Goal: Task Accomplishment & Management: Manage account settings

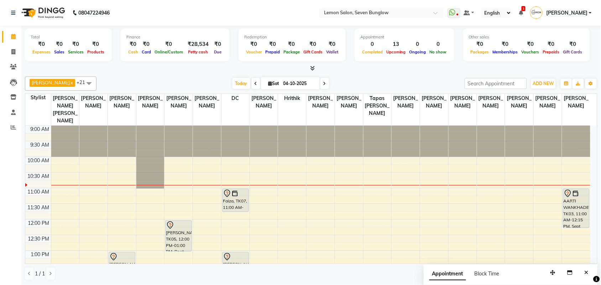
scroll to position [45, 0]
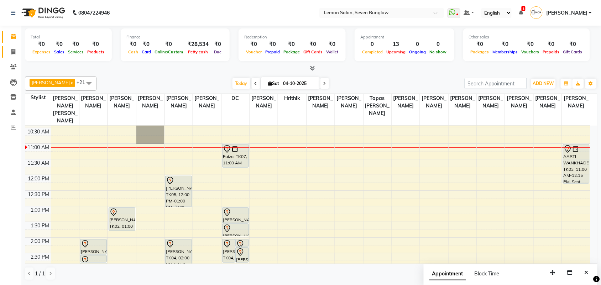
click at [11, 56] on link "Invoice" at bounding box center [10, 52] width 17 height 12
select select "service"
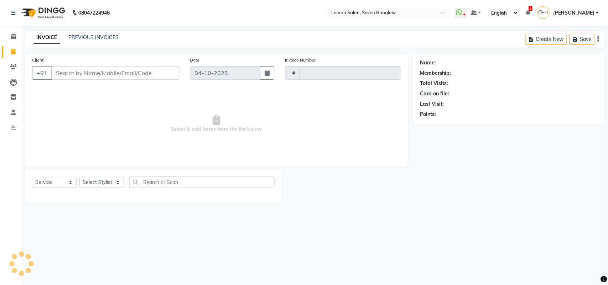
type input "8456"
select select "562"
click at [103, 182] on select "Select Stylist" at bounding box center [101, 182] width 45 height 11
select select "7887"
click at [79, 177] on select "Select Stylist Ajit Thakur Akansha Subba Aniket (Nail) DC Gufran Salmani Hira L…" at bounding box center [105, 182] width 53 height 11
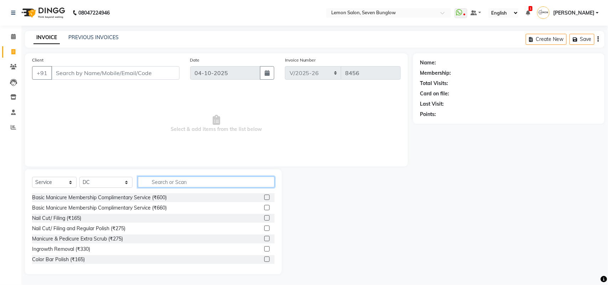
click at [197, 179] on input "text" at bounding box center [206, 182] width 137 height 11
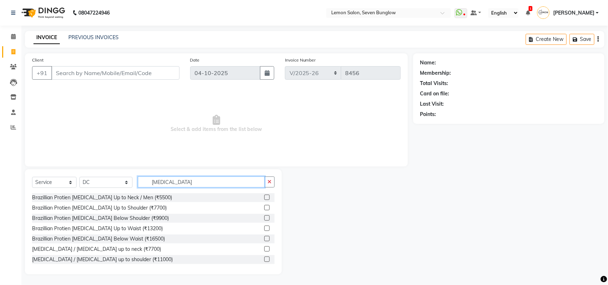
type input "botox"
drag, startPoint x: 13, startPoint y: 27, endPoint x: 12, endPoint y: 34, distance: 6.9
click at [12, 33] on div "Calendar Invoice Clients Leads Inventory Staff Reports Completed InProgress Upc…" at bounding box center [48, 147] width 96 height 254
click at [12, 34] on icon at bounding box center [13, 36] width 5 height 5
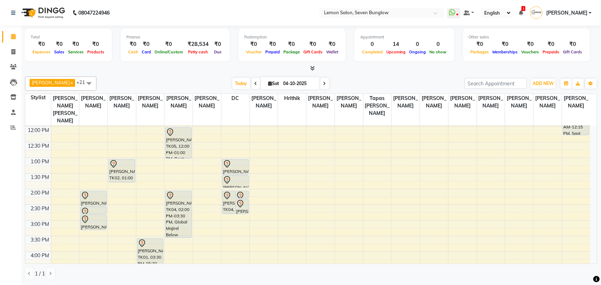
scroll to position [45, 0]
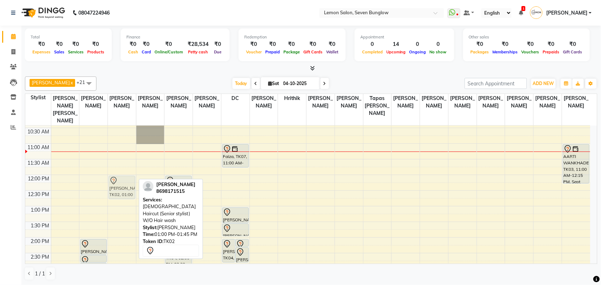
drag, startPoint x: 124, startPoint y: 221, endPoint x: 125, endPoint y: 189, distance: 32.4
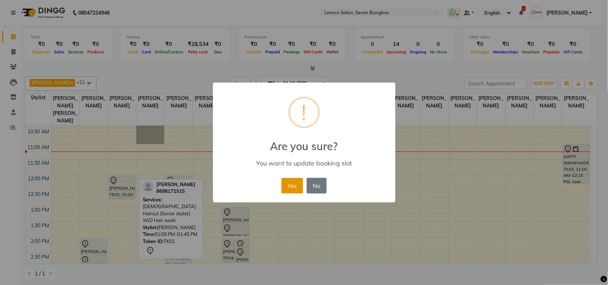
click at [282, 180] on button "Yes" at bounding box center [292, 186] width 22 height 16
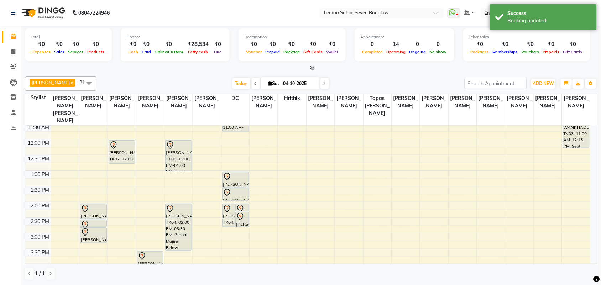
scroll to position [134, 0]
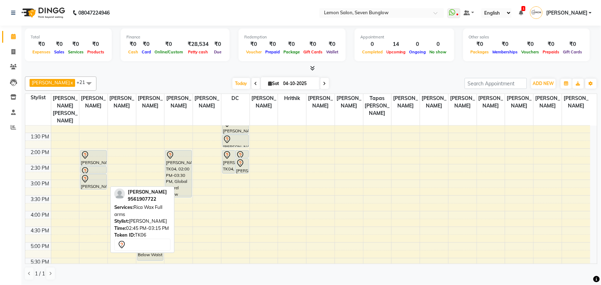
click at [93, 174] on link "[PERSON_NAME], TK06, 02:45 PM-03:15 PM, Rica Wax Full arms" at bounding box center [93, 182] width 27 height 16
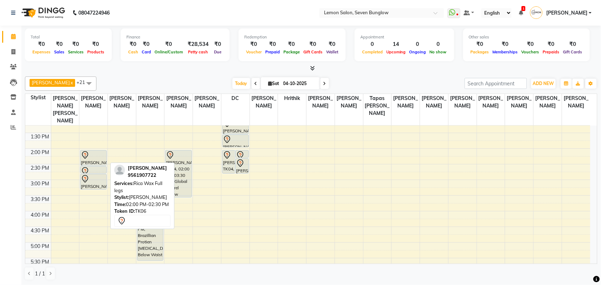
click at [90, 160] on div "[PERSON_NAME], TK06, 02:00 PM-02:30 PM, Rica Wax Full legs" at bounding box center [93, 158] width 26 height 15
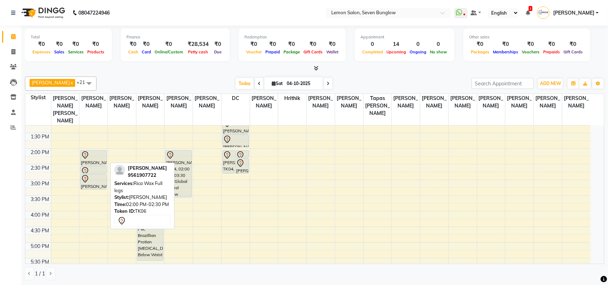
select select "7"
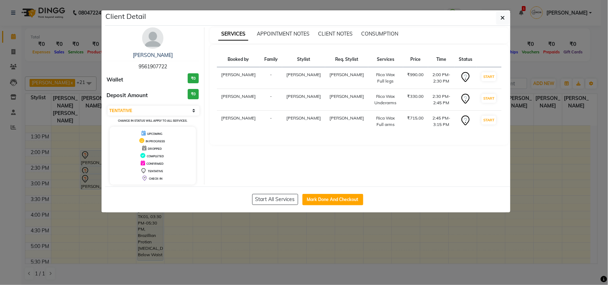
click at [148, 46] on img at bounding box center [152, 37] width 21 height 21
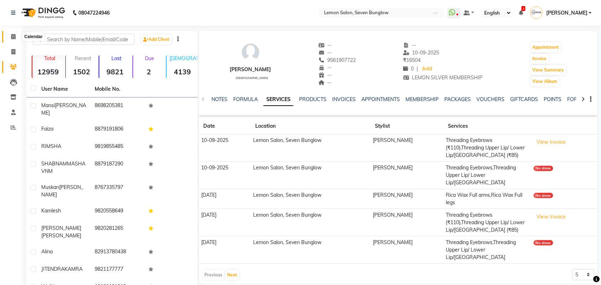
click at [12, 34] on icon at bounding box center [13, 36] width 5 height 5
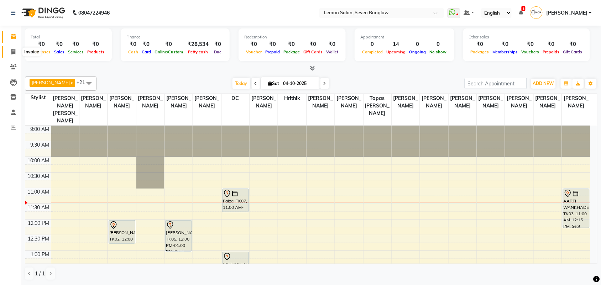
click at [13, 53] on icon at bounding box center [13, 51] width 4 height 5
select select "562"
select select "service"
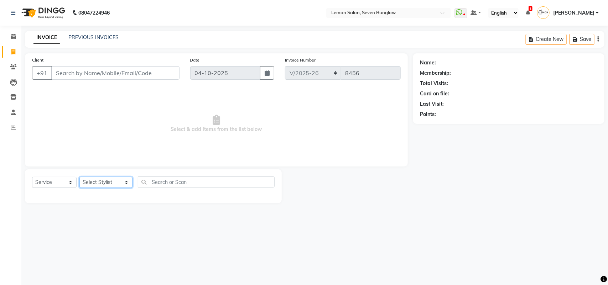
click at [93, 181] on select "Select Stylist Ajit Thakur Akansha Subba Aniket (Nail) DC Gufran Salmani Hira L…" at bounding box center [105, 182] width 53 height 11
select select "7454"
click at [79, 177] on select "Select Stylist Ajit Thakur Akansha Subba Aniket (Nail) DC Gufran Salmani Hira L…" at bounding box center [105, 182] width 53 height 11
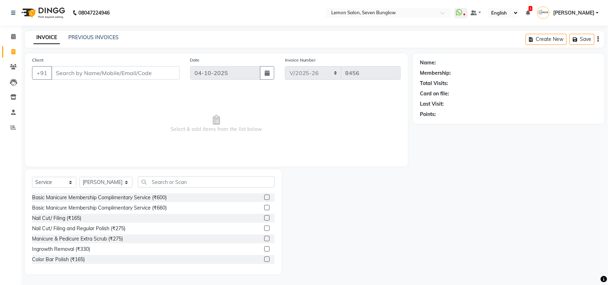
click at [195, 171] on div "Select Service Product Membership Package Voucher Prepaid Gift Card Select Styl…" at bounding box center [153, 221] width 257 height 105
click at [214, 177] on input "text" at bounding box center [206, 182] width 137 height 11
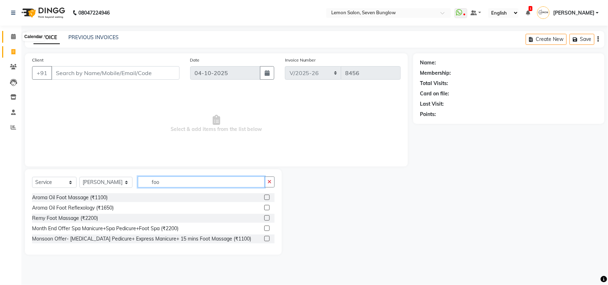
type input "foo"
click at [12, 36] on icon at bounding box center [13, 36] width 5 height 5
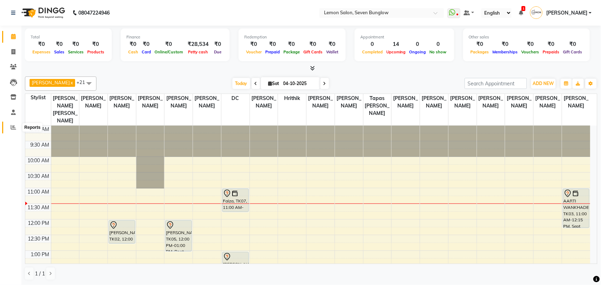
click at [11, 129] on icon at bounding box center [13, 127] width 5 height 5
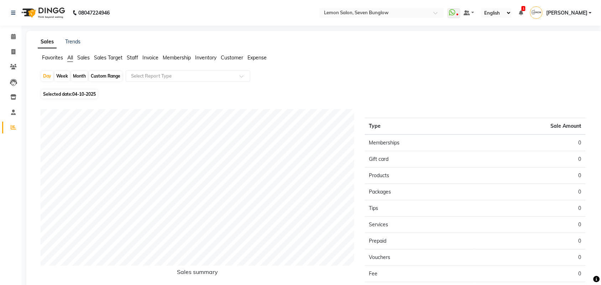
click at [128, 57] on span "Staff" at bounding box center [132, 57] width 11 height 6
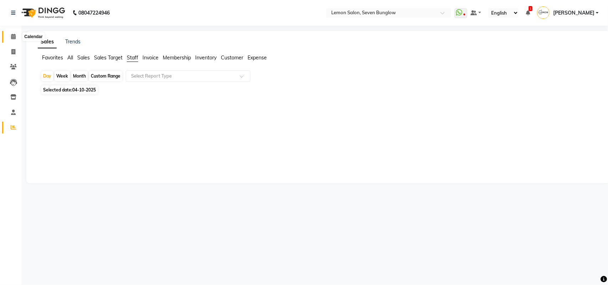
click at [12, 35] on icon at bounding box center [13, 36] width 5 height 5
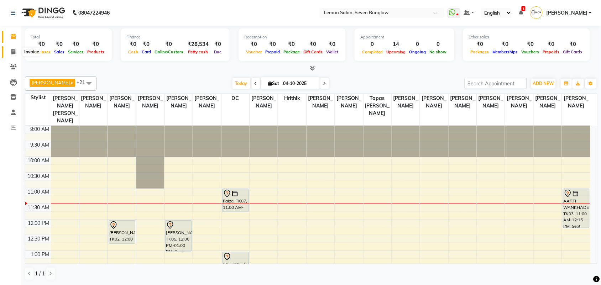
click at [11, 51] on icon at bounding box center [13, 51] width 4 height 5
select select "562"
select select "service"
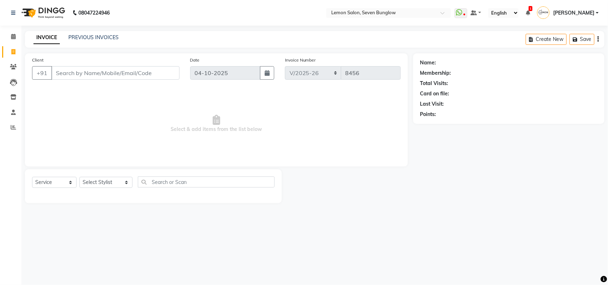
click at [68, 70] on input "Client" at bounding box center [115, 73] width 128 height 14
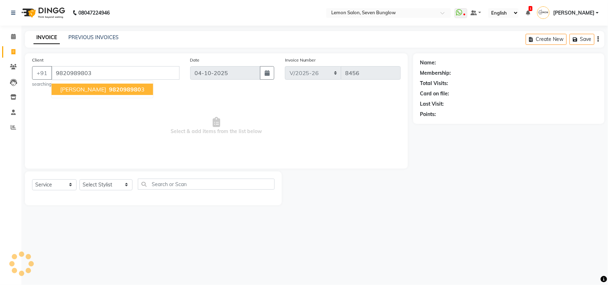
type input "9820989803"
select select "1: Object"
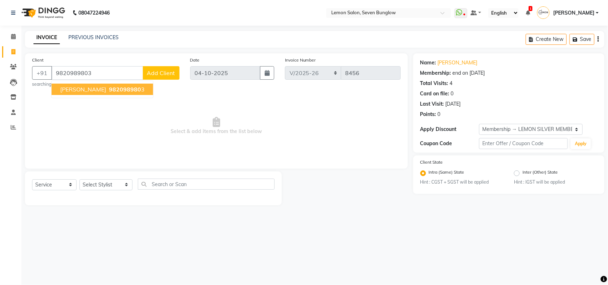
click at [109, 91] on span "982098980" at bounding box center [125, 89] width 32 height 7
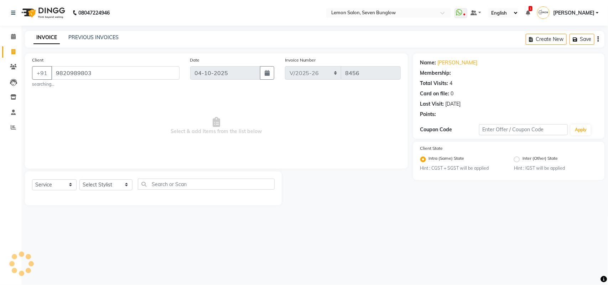
select select "1: Object"
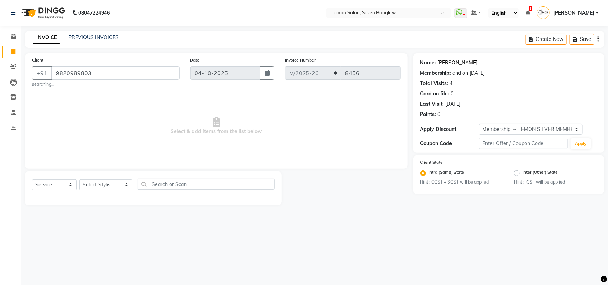
click at [440, 64] on link "Dimpi" at bounding box center [458, 62] width 40 height 7
click at [162, 184] on input "text" at bounding box center [206, 184] width 137 height 11
click at [77, 182] on div "Select Service Product Membership Package Voucher Prepaid Gift Card Select Styl…" at bounding box center [153, 187] width 242 height 17
click at [92, 183] on select "Select Stylist Ajit Thakur Akansha Subba Aniket (Nail) DC Gufran Salmani Hira L…" at bounding box center [105, 184] width 53 height 11
select select "7887"
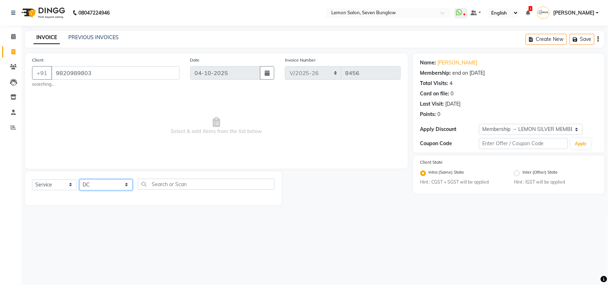
click at [79, 179] on select "Select Stylist Ajit Thakur Akansha Subba Aniket (Nail) DC Gufran Salmani Hira L…" at bounding box center [105, 184] width 53 height 11
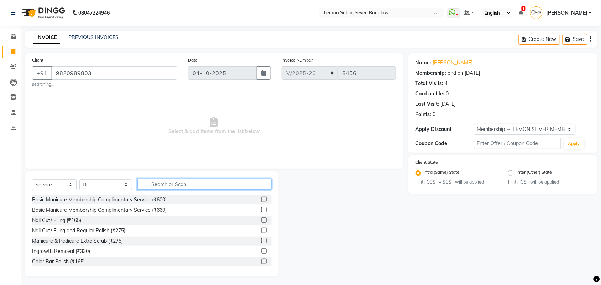
click at [188, 184] on input "text" at bounding box center [204, 184] width 134 height 11
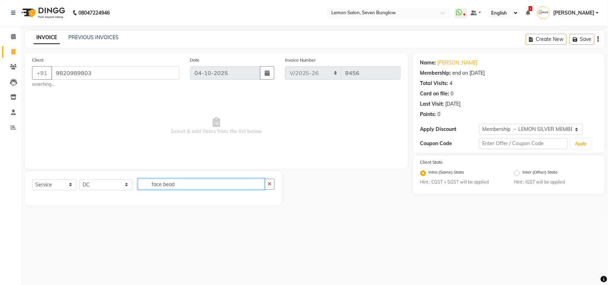
click at [186, 182] on input "face bead" at bounding box center [201, 184] width 127 height 11
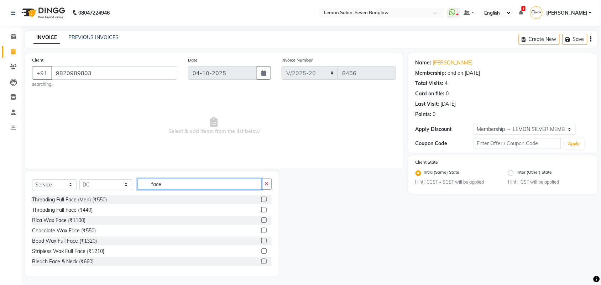
type input "face"
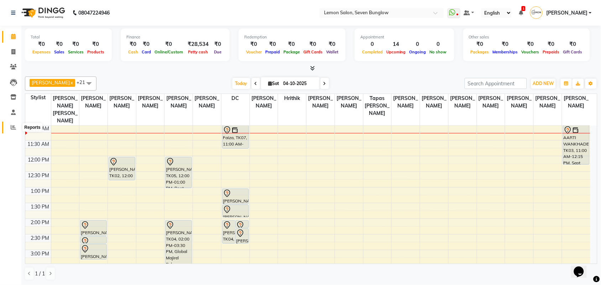
click at [17, 128] on span at bounding box center [13, 128] width 12 height 8
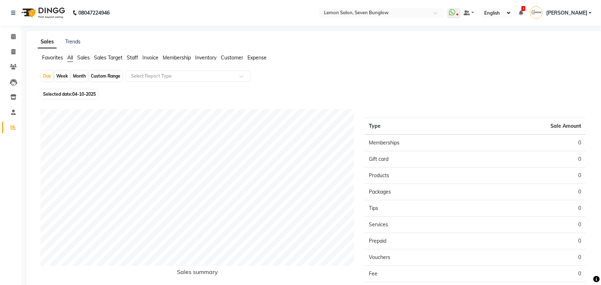
click at [131, 53] on div "Sales Trends Favorites All Sales Sales Target Staff Invoice Membership Inventor…" at bounding box center [314, 180] width 576 height 298
click at [131, 55] on span "Staff" at bounding box center [132, 57] width 11 height 6
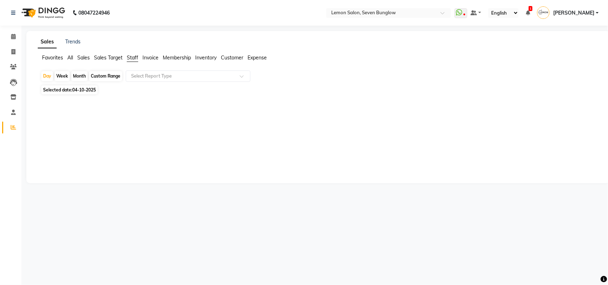
click at [78, 76] on div "Month" at bounding box center [79, 76] width 16 height 10
select select "10"
select select "2025"
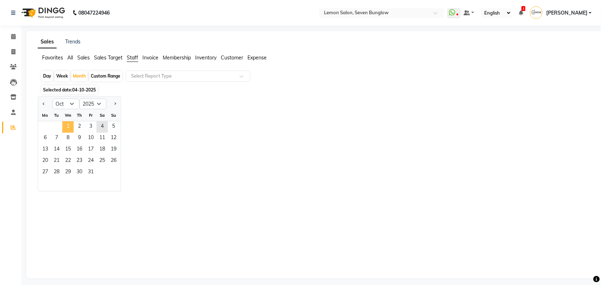
click at [67, 127] on span "1" at bounding box center [67, 126] width 11 height 11
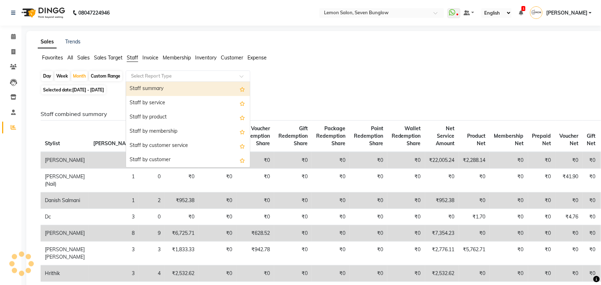
click at [136, 79] on input "text" at bounding box center [181, 76] width 103 height 7
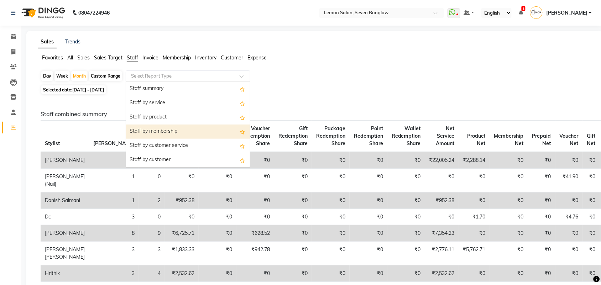
click at [159, 129] on div "Staff by membership" at bounding box center [188, 132] width 124 height 14
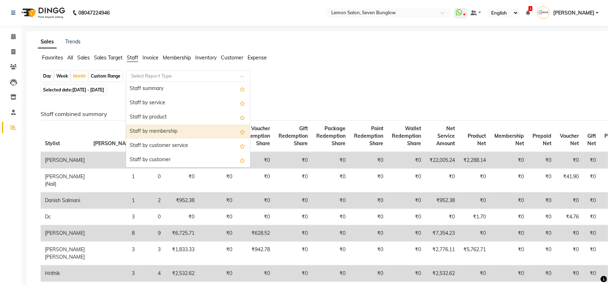
select select "csv"
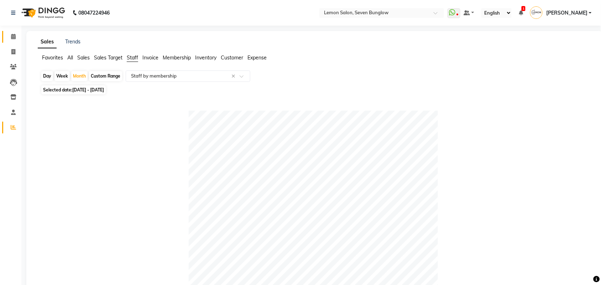
click at [19, 36] on li "Calendar" at bounding box center [10, 36] width 21 height 15
click at [16, 36] on span at bounding box center [13, 37] width 12 height 8
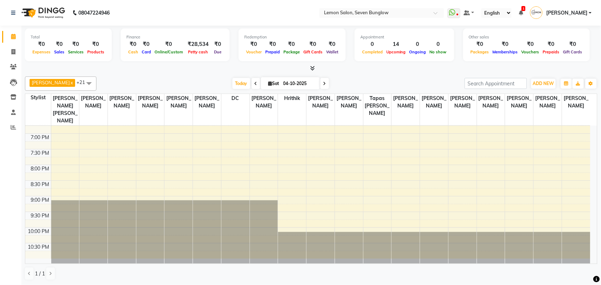
scroll to position [0, 0]
drag, startPoint x: 15, startPoint y: 68, endPoint x: 0, endPoint y: 87, distance: 24.1
click at [15, 68] on icon at bounding box center [13, 66] width 7 height 5
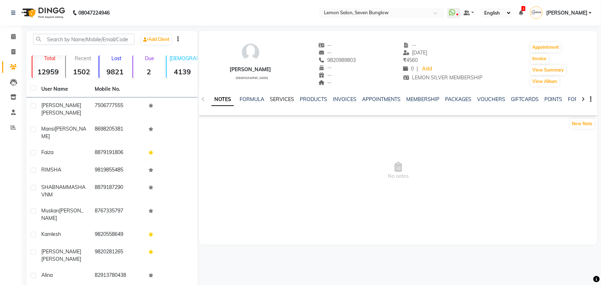
click at [285, 97] on link "SERVICES" at bounding box center [282, 99] width 24 height 6
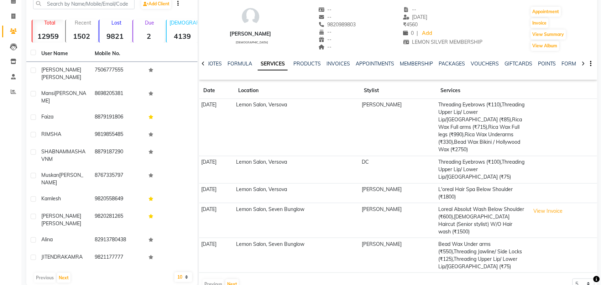
scroll to position [54, 0]
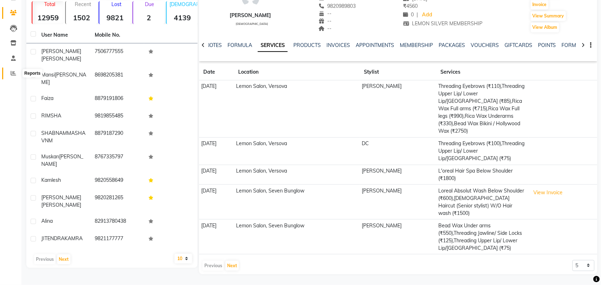
click at [12, 75] on icon at bounding box center [13, 72] width 5 height 5
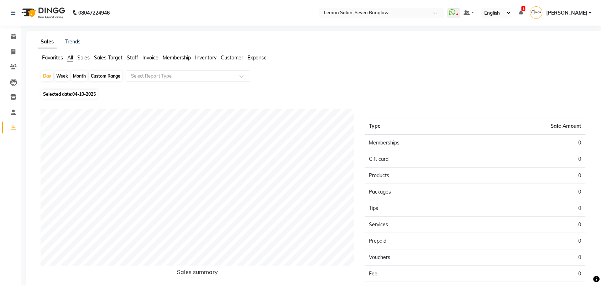
click at [128, 56] on span "Staff" at bounding box center [132, 57] width 11 height 6
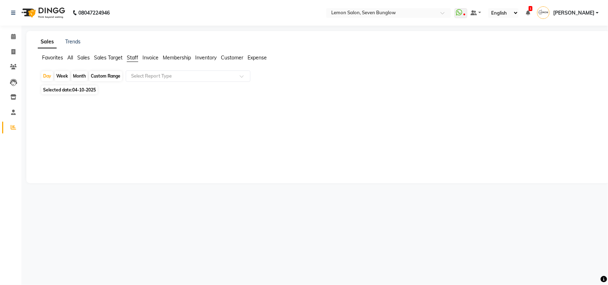
click at [82, 75] on div "Month" at bounding box center [79, 76] width 16 height 10
select select "10"
select select "2025"
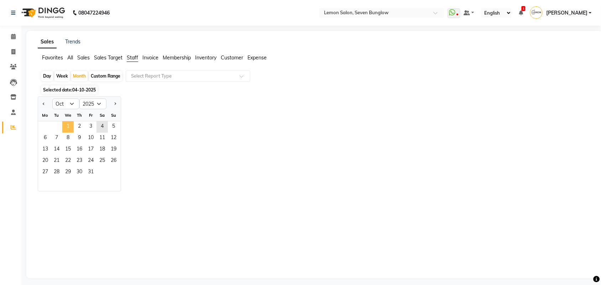
click at [65, 127] on span "1" at bounding box center [67, 126] width 11 height 11
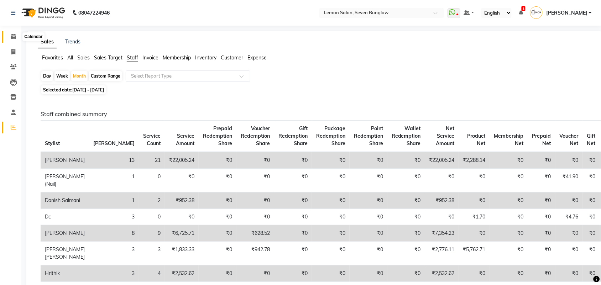
click at [12, 35] on icon at bounding box center [13, 36] width 5 height 5
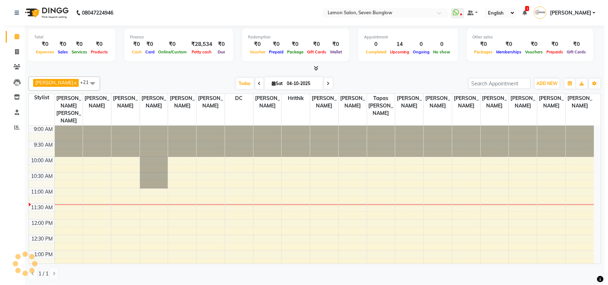
scroll to position [63, 0]
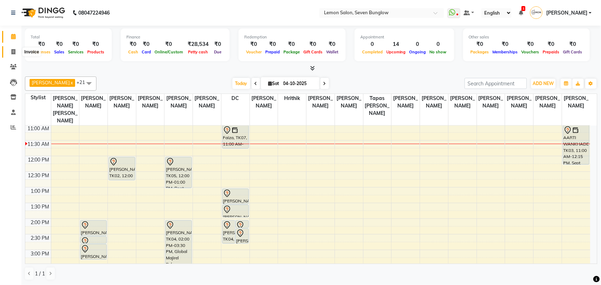
drag, startPoint x: 15, startPoint y: 50, endPoint x: 11, endPoint y: 52, distance: 4.0
click at [15, 50] on icon at bounding box center [13, 51] width 4 height 5
select select "service"
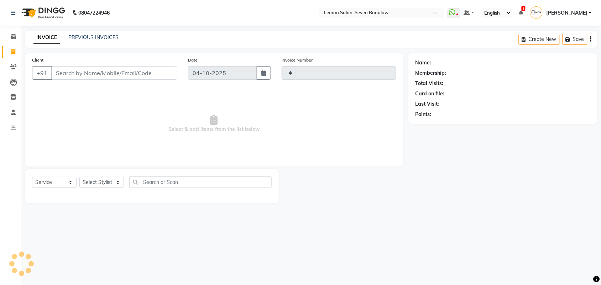
type input "8456"
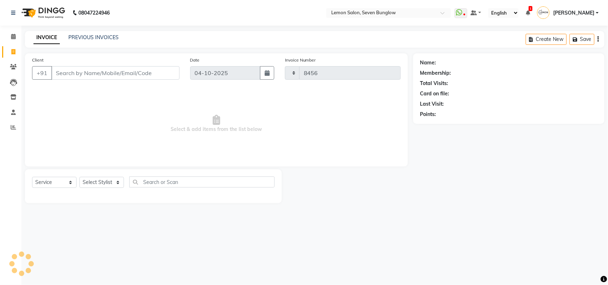
select select "562"
click at [119, 182] on select "Select Stylist Ajit Thakur Akansha Subba Aniket (Nail) DC Gufran Salmani Hira L…" at bounding box center [105, 182] width 53 height 11
select select "7454"
click at [79, 177] on select "Select Stylist Ajit Thakur Akansha Subba Aniket (Nail) DC Gufran Salmani Hira L…" at bounding box center [105, 182] width 53 height 11
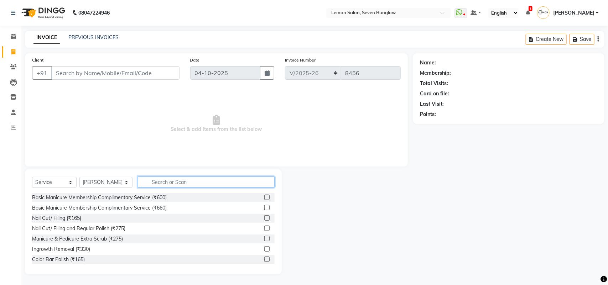
click at [155, 180] on input "text" at bounding box center [206, 182] width 137 height 11
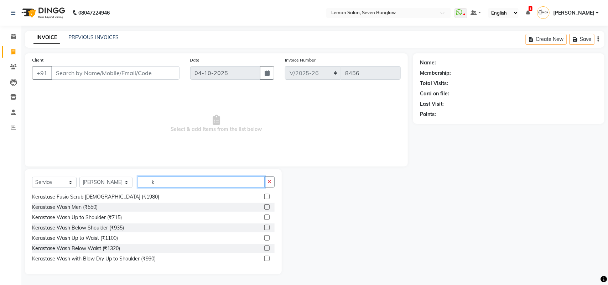
scroll to position [53, 0]
click at [150, 181] on input "k" at bounding box center [201, 182] width 127 height 11
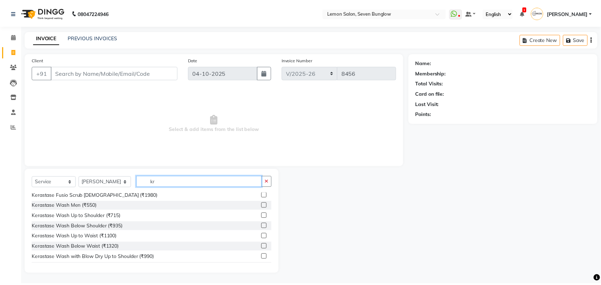
scroll to position [0, 0]
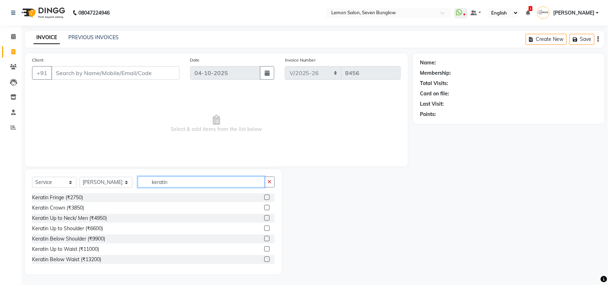
type input "keratin"
click at [15, 35] on icon at bounding box center [13, 36] width 5 height 5
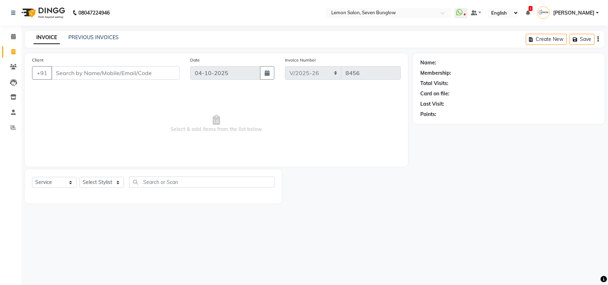
select select "562"
select select "service"
click at [15, 33] on span at bounding box center [13, 37] width 12 height 8
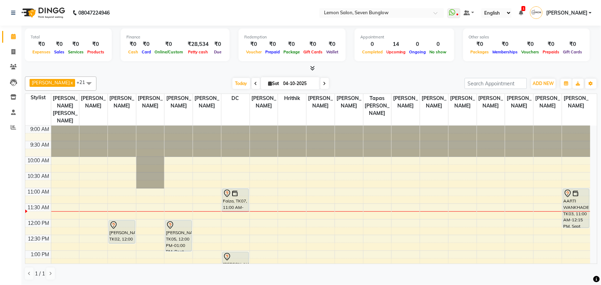
click at [570, 8] on link "[PERSON_NAME]" at bounding box center [561, 13] width 62 height 12
click at [560, 50] on link "Sign out" at bounding box center [555, 51] width 65 height 11
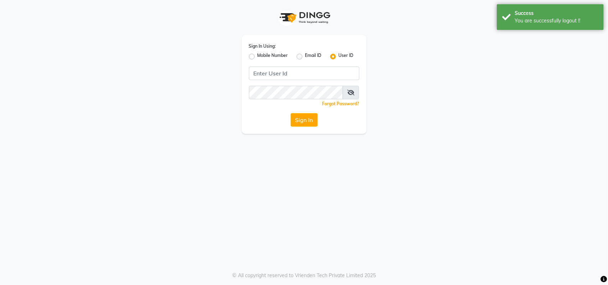
click at [257, 54] on label "Mobile Number" at bounding box center [272, 56] width 31 height 9
click at [257, 54] on input "Mobile Number" at bounding box center [259, 54] width 5 height 5
radio input "true"
radio input "false"
click at [335, 73] on input "Username" at bounding box center [316, 74] width 87 height 14
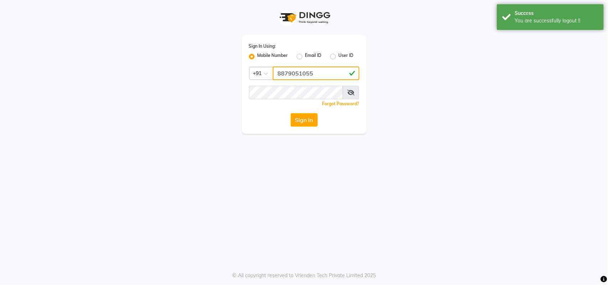
type input "8879051055"
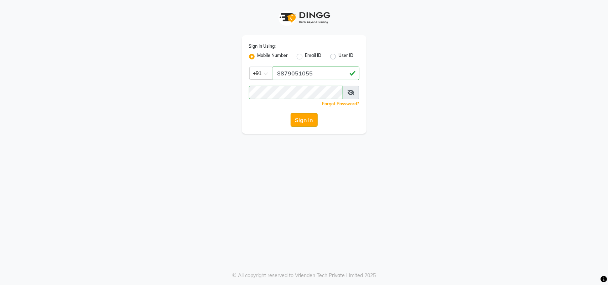
click at [303, 118] on button "Sign In" at bounding box center [304, 120] width 27 height 14
